Goal: Task Accomplishment & Management: Complete application form

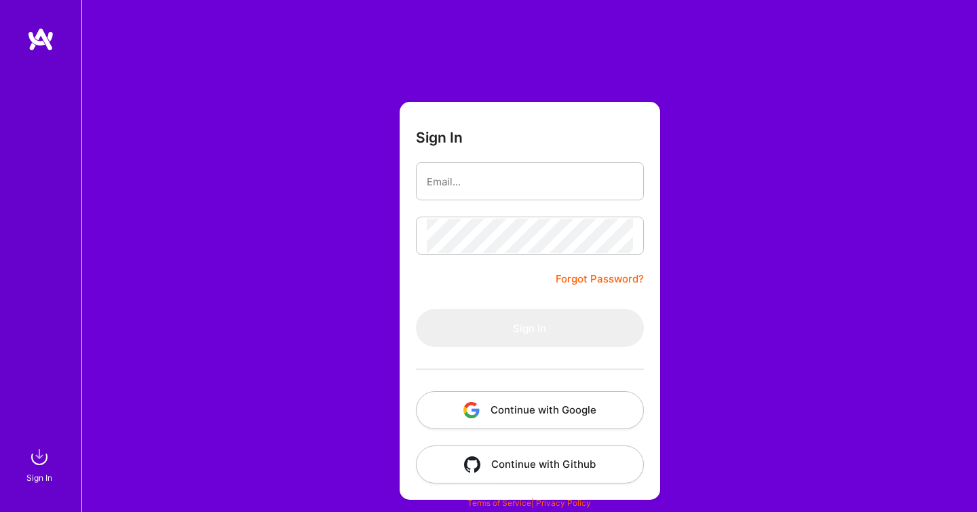
click at [495, 408] on button "Continue with Google" at bounding box center [530, 410] width 228 height 38
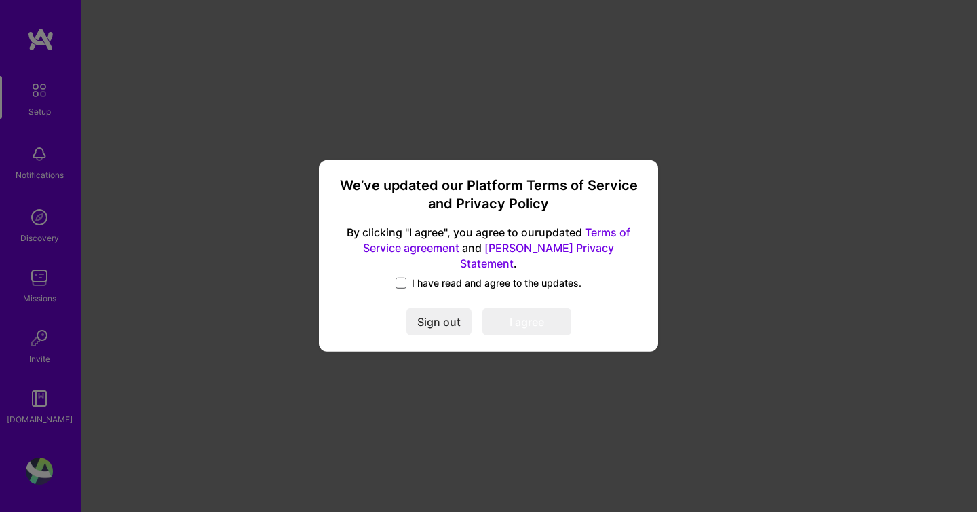
click at [402, 278] on span at bounding box center [401, 283] width 11 height 11
click at [0, 0] on input "I have read and agree to the updates." at bounding box center [0, 0] width 0 height 0
click at [508, 313] on button "I agree" at bounding box center [526, 322] width 89 height 27
